Goal: Check status: Check status

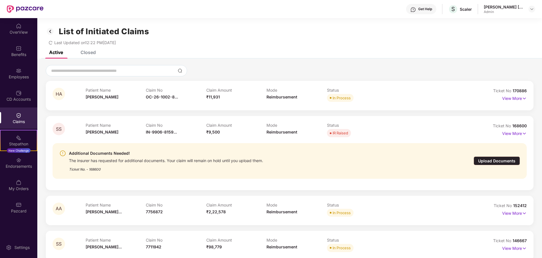
click at [270, 110] on div "HA Patient Name [PERSON_NAME] Claim No OC-26-1002-8... Claim Amount ₹11,931 Mod…" at bounding box center [289, 95] width 487 height 29
click at [275, 107] on div "HA Patient Name [PERSON_NAME] Claim No OC-26-1002-8... Claim Amount ₹11,931 Mod…" at bounding box center [289, 95] width 487 height 29
click at [262, 101] on div "Claim Amount ₹11,931" at bounding box center [236, 96] width 60 height 16
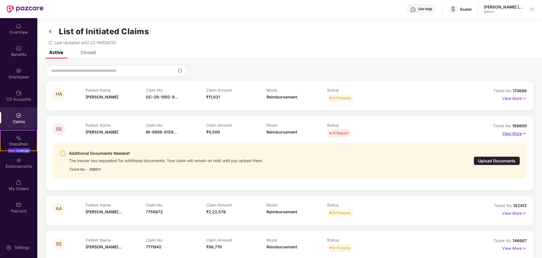
click at [522, 134] on img at bounding box center [524, 133] width 5 height 6
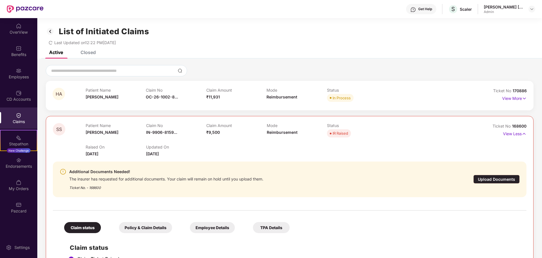
click at [81, 177] on div "The insurer has requested for additional documents. Your claim will remain on h…" at bounding box center [166, 178] width 194 height 6
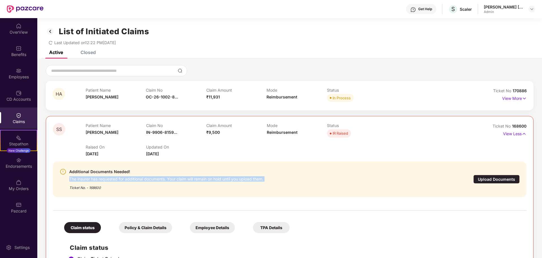
click at [81, 177] on div "The insurer has requested for additional documents. Your claim will remain on h…" at bounding box center [166, 178] width 194 height 6
click at [130, 179] on div "The insurer has requested for additional documents. Your claim will remain on h…" at bounding box center [166, 178] width 194 height 6
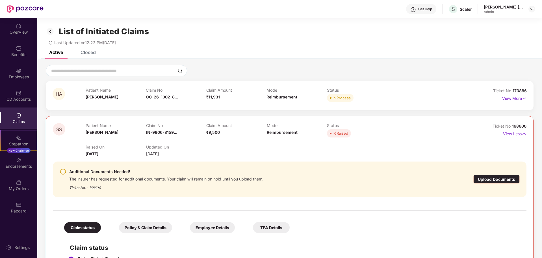
click at [98, 183] on div "Ticket No. - 168600" at bounding box center [166, 185] width 194 height 9
click at [154, 134] on span "IN-9906-8159..." at bounding box center [161, 132] width 31 height 5
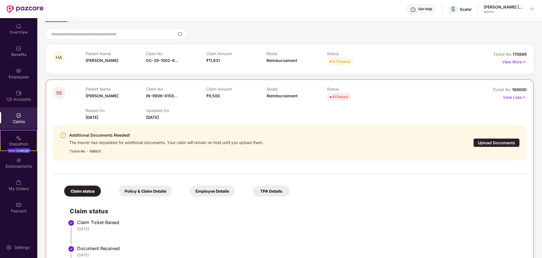
scroll to position [35, 0]
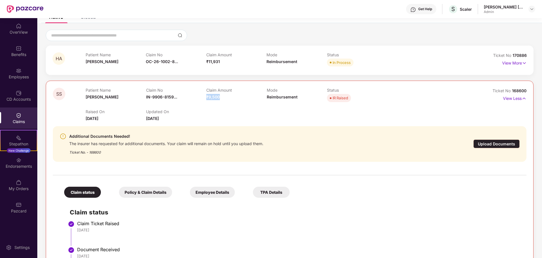
drag, startPoint x: 206, startPoint y: 93, endPoint x: 222, endPoint y: 96, distance: 16.1
click at [222, 96] on div "Claim Amount ₹9,500" at bounding box center [236, 96] width 60 height 16
click at [226, 97] on div "Claim Amount ₹9,500" at bounding box center [236, 96] width 60 height 16
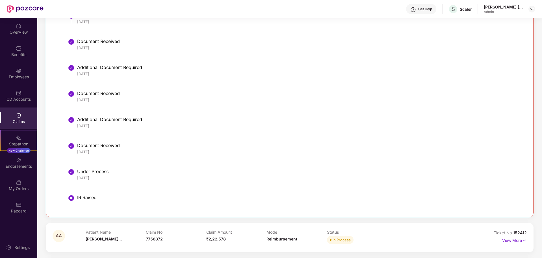
scroll to position [278, 0]
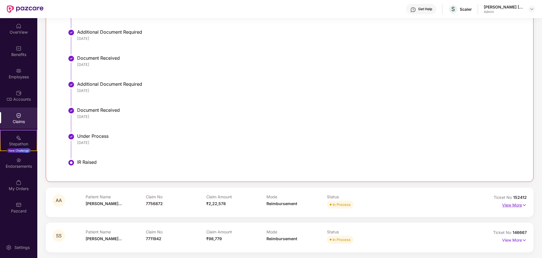
click at [520, 204] on p "View More" at bounding box center [514, 204] width 25 height 8
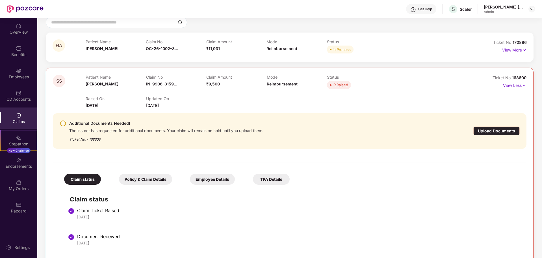
scroll to position [0, 0]
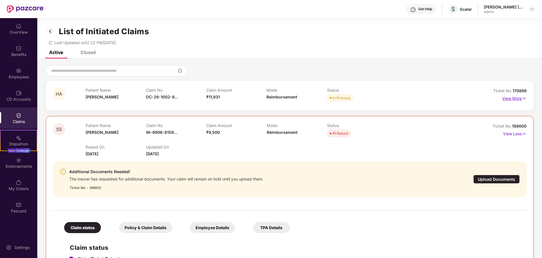
click at [516, 100] on p "View More" at bounding box center [514, 98] width 25 height 8
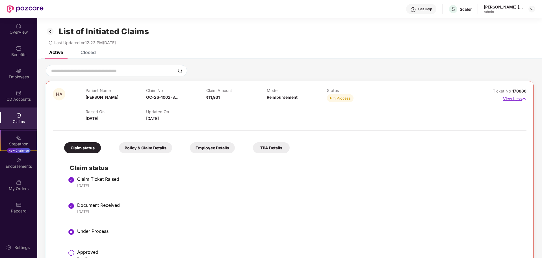
click at [516, 100] on p "View Less" at bounding box center [514, 98] width 23 height 8
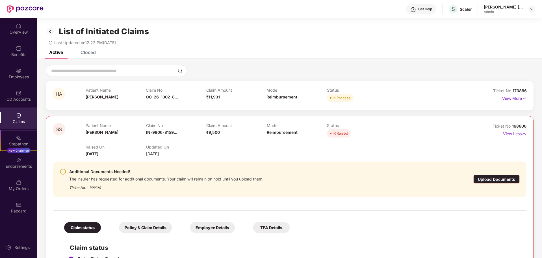
click at [80, 54] on div "Closed" at bounding box center [84, 52] width 24 height 6
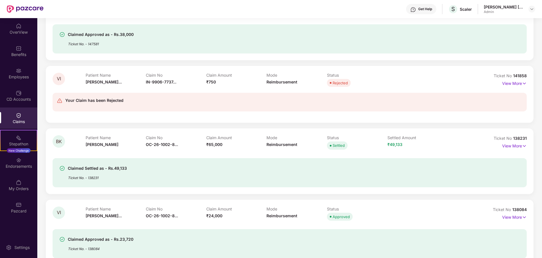
scroll to position [953, 0]
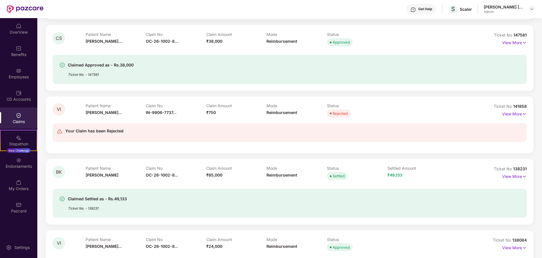
click at [149, 123] on div "Your Claim has been Rejected" at bounding box center [290, 133] width 474 height 28
click at [179, 136] on div "Your Claim has been Rejected" at bounding box center [251, 132] width 388 height 10
drag, startPoint x: 208, startPoint y: 112, endPoint x: 218, endPoint y: 112, distance: 9.3
click at [218, 112] on div "Claim Amount ₹750" at bounding box center [236, 111] width 60 height 16
click at [218, 125] on div "Your Claim has been Rejected" at bounding box center [290, 132] width 474 height 19
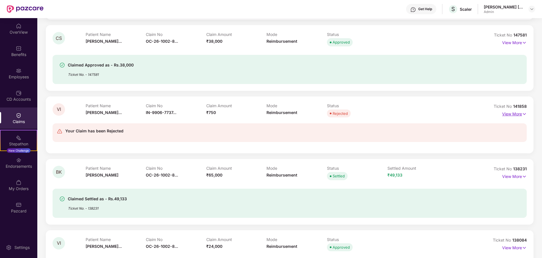
click at [503, 112] on p "View More" at bounding box center [514, 113] width 25 height 8
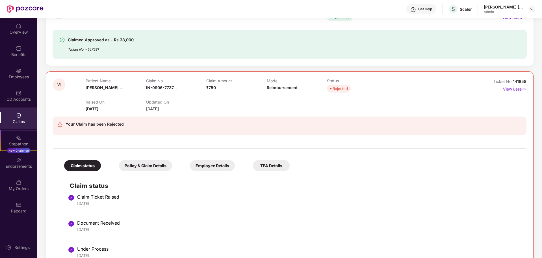
scroll to position [988, 0]
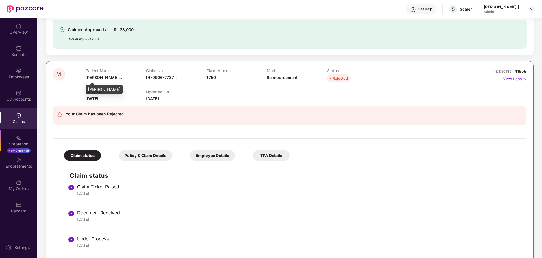
click at [238, 111] on div "Your Claim has been Rejected" at bounding box center [250, 115] width 387 height 10
click at [236, 120] on div "Your Claim has been Rejected" at bounding box center [250, 115] width 387 height 10
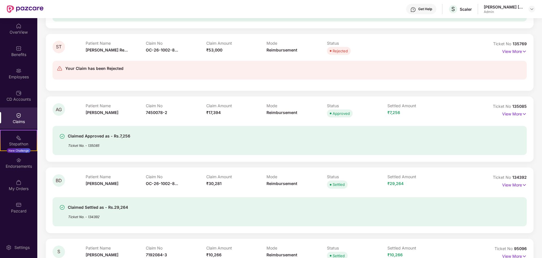
scroll to position [1447, 0]
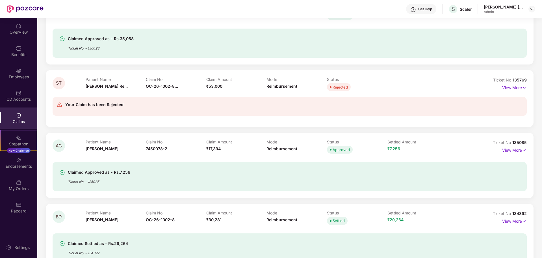
click at [217, 109] on div "Your Claim has been Rejected" at bounding box center [251, 106] width 388 height 10
click at [216, 113] on div "Your Claim has been Rejected" at bounding box center [290, 106] width 474 height 19
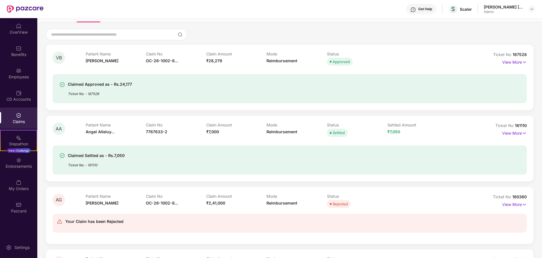
scroll to position [0, 0]
